Goal: Task Accomplishment & Management: Use online tool/utility

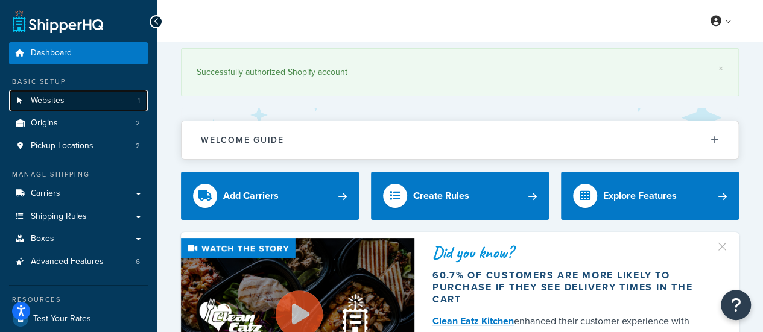
click at [80, 104] on link "Websites 1" at bounding box center [78, 101] width 139 height 22
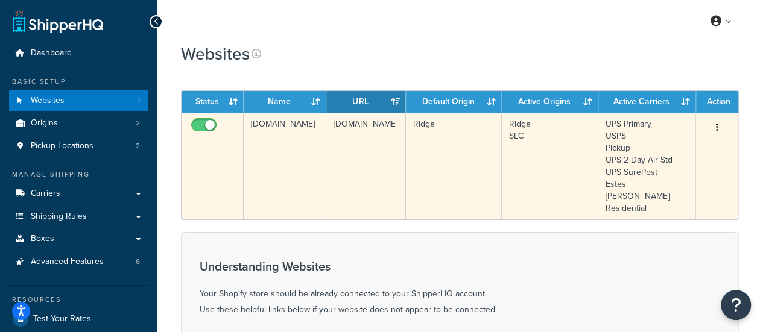
click at [718, 125] on icon "button" at bounding box center [717, 127] width 2 height 8
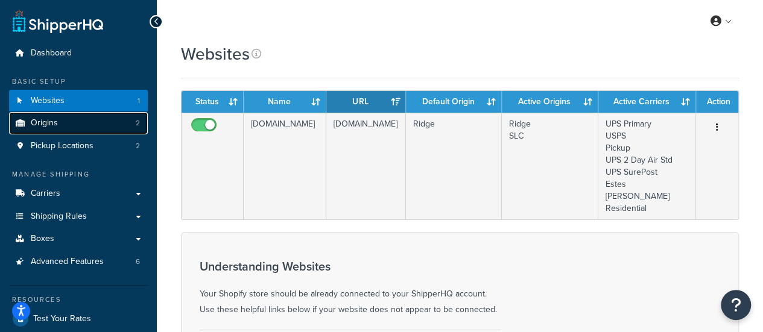
click at [83, 116] on link "Origins 2" at bounding box center [78, 123] width 139 height 22
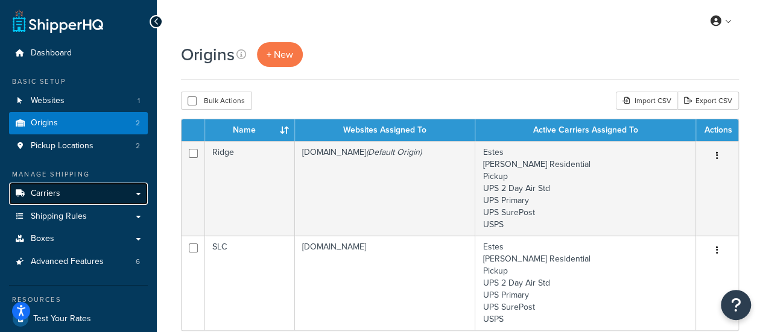
click at [89, 195] on link "Carriers" at bounding box center [78, 194] width 139 height 22
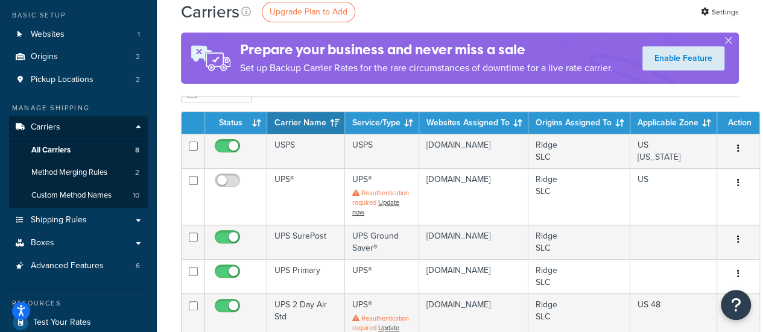
scroll to position [67, 0]
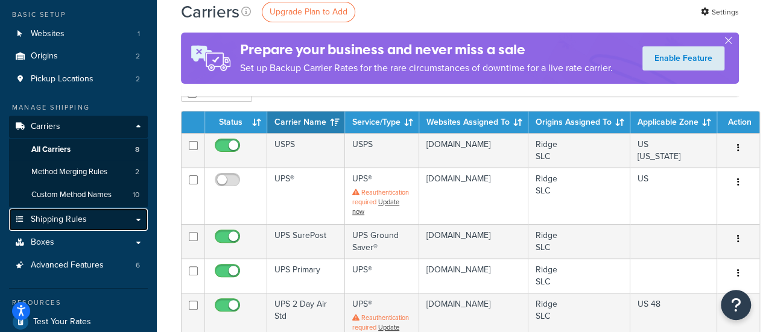
click at [81, 221] on span "Shipping Rules" at bounding box center [59, 220] width 56 height 10
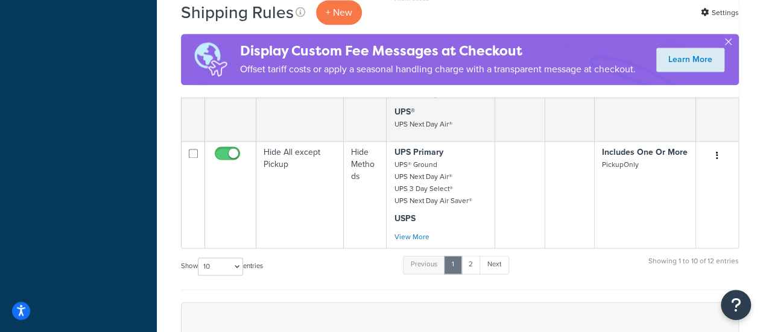
scroll to position [809, 0]
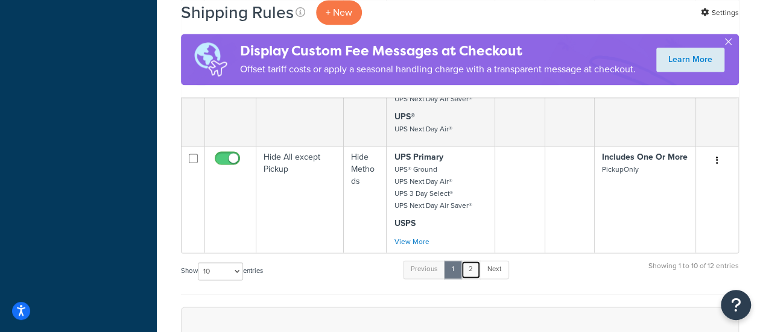
click at [474, 266] on link "2" at bounding box center [471, 270] width 20 height 18
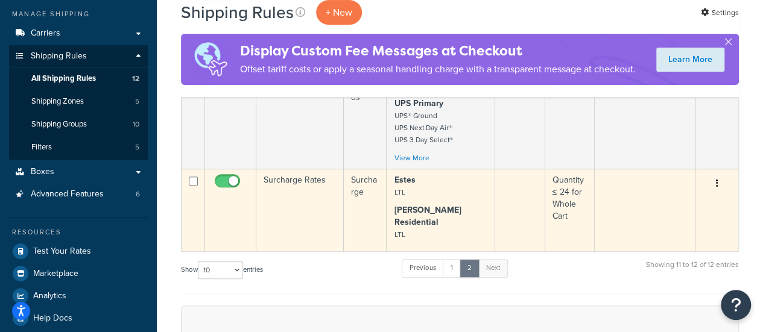
scroll to position [168, 0]
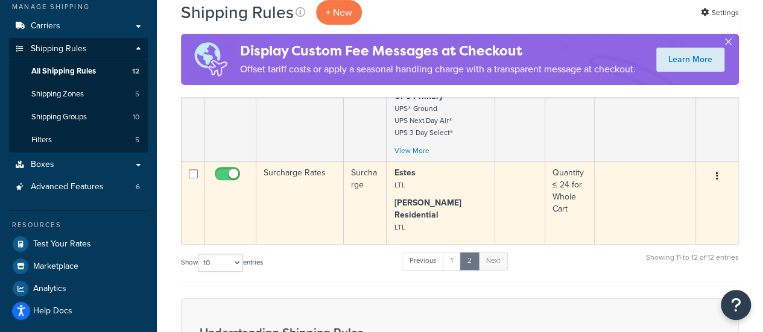
click at [658, 211] on td at bounding box center [645, 203] width 101 height 83
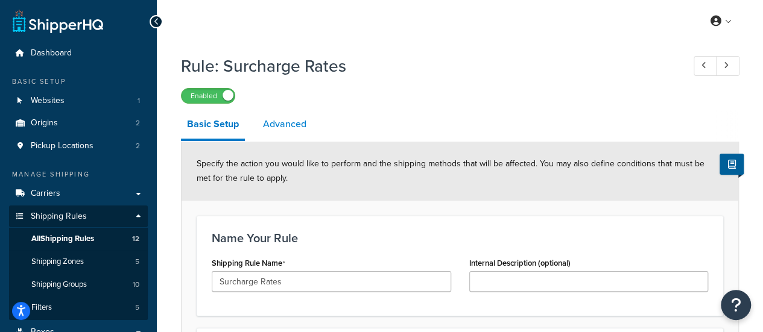
click at [282, 126] on link "Advanced" at bounding box center [285, 124] width 56 height 29
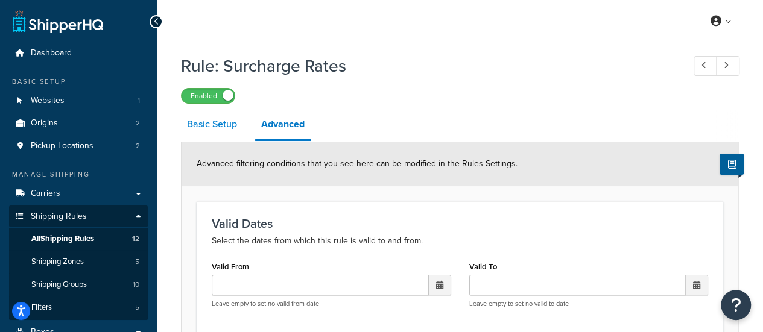
click at [207, 128] on link "Basic Setup" at bounding box center [212, 124] width 62 height 29
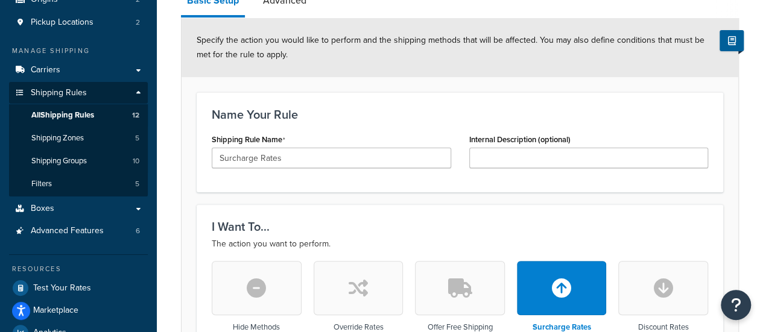
scroll to position [150, 0]
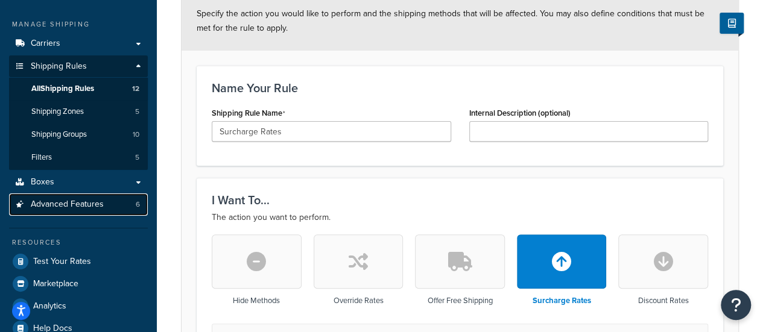
click at [120, 205] on link "Advanced Features 6" at bounding box center [78, 205] width 139 height 22
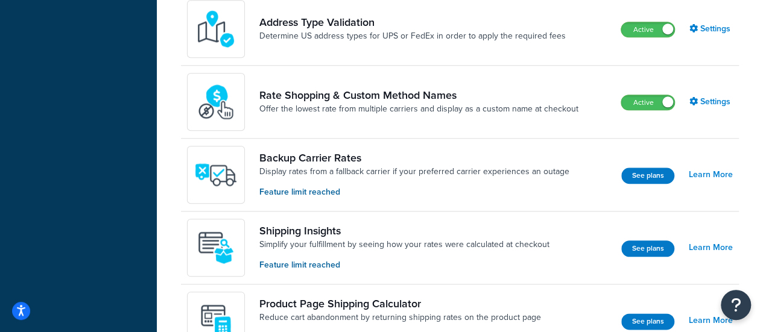
scroll to position [562, 0]
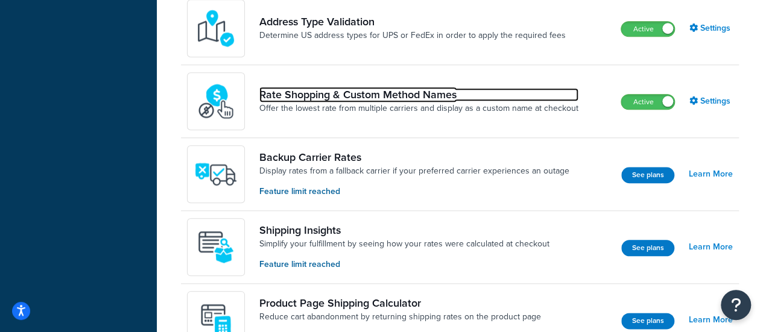
click at [431, 94] on link "Rate Shopping & Custom Method Names" at bounding box center [418, 94] width 319 height 13
